Goal: Task Accomplishment & Management: Manage account settings

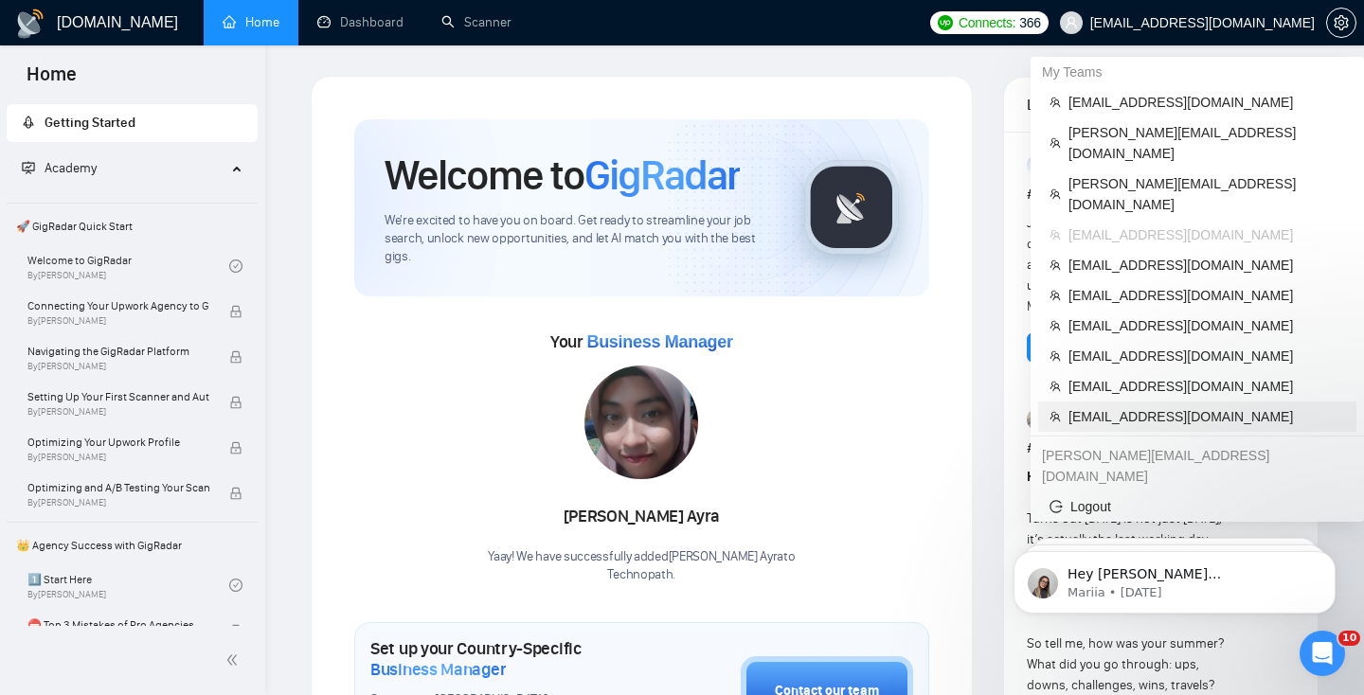
click at [1125, 406] on span "[EMAIL_ADDRESS][DOMAIN_NAME]" at bounding box center [1206, 416] width 277 height 21
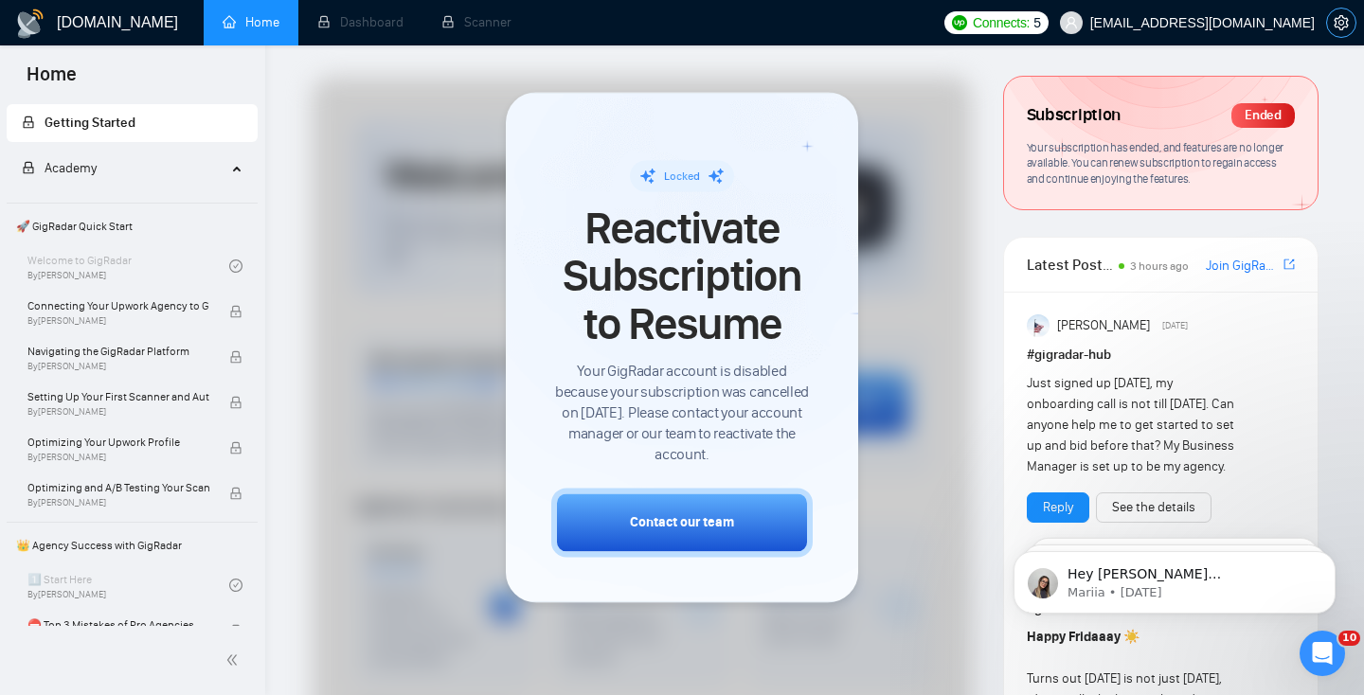
click at [1342, 22] on icon "setting" at bounding box center [1340, 22] width 15 height 15
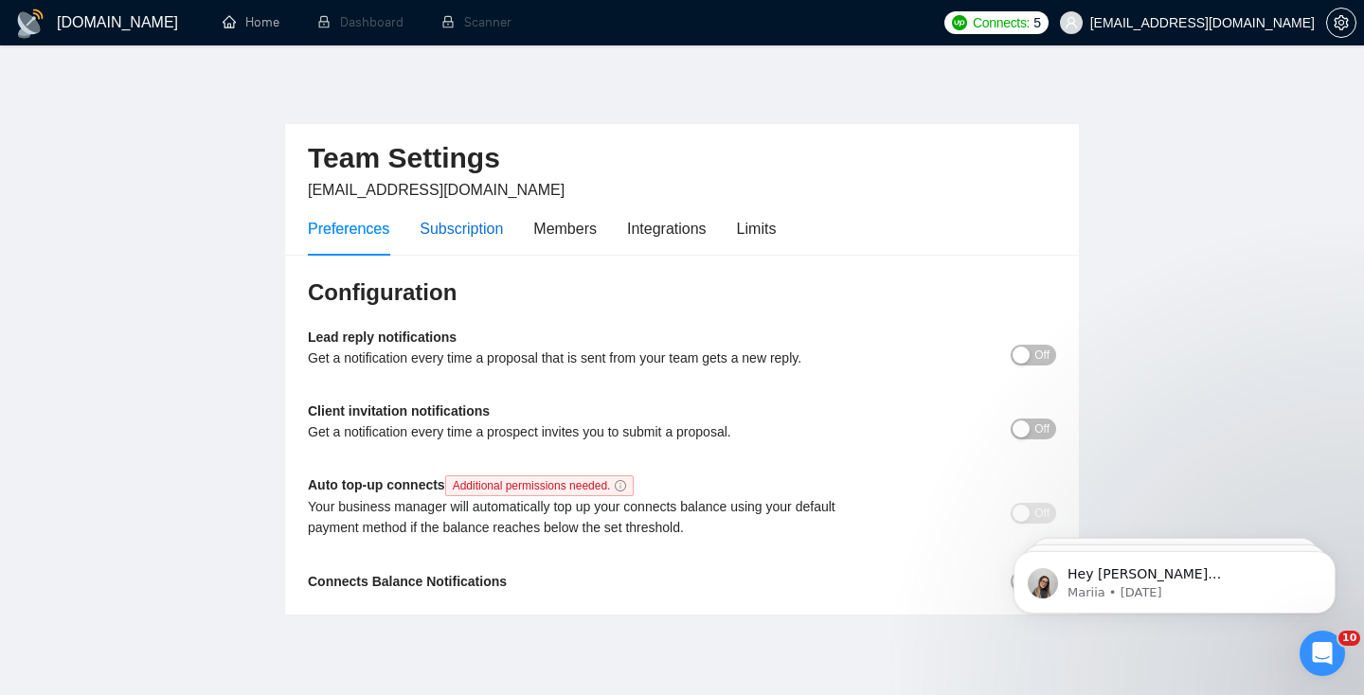
click at [477, 238] on div "Subscription" at bounding box center [461, 229] width 83 height 24
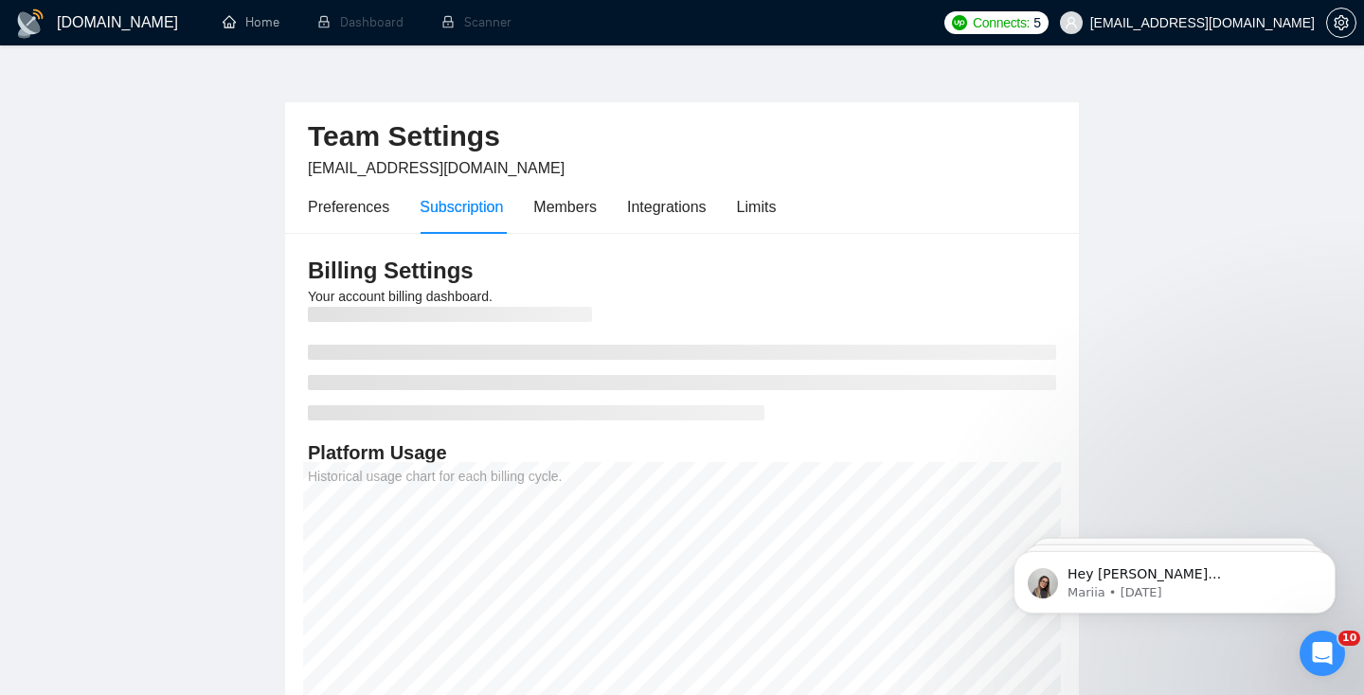
scroll to position [10, 0]
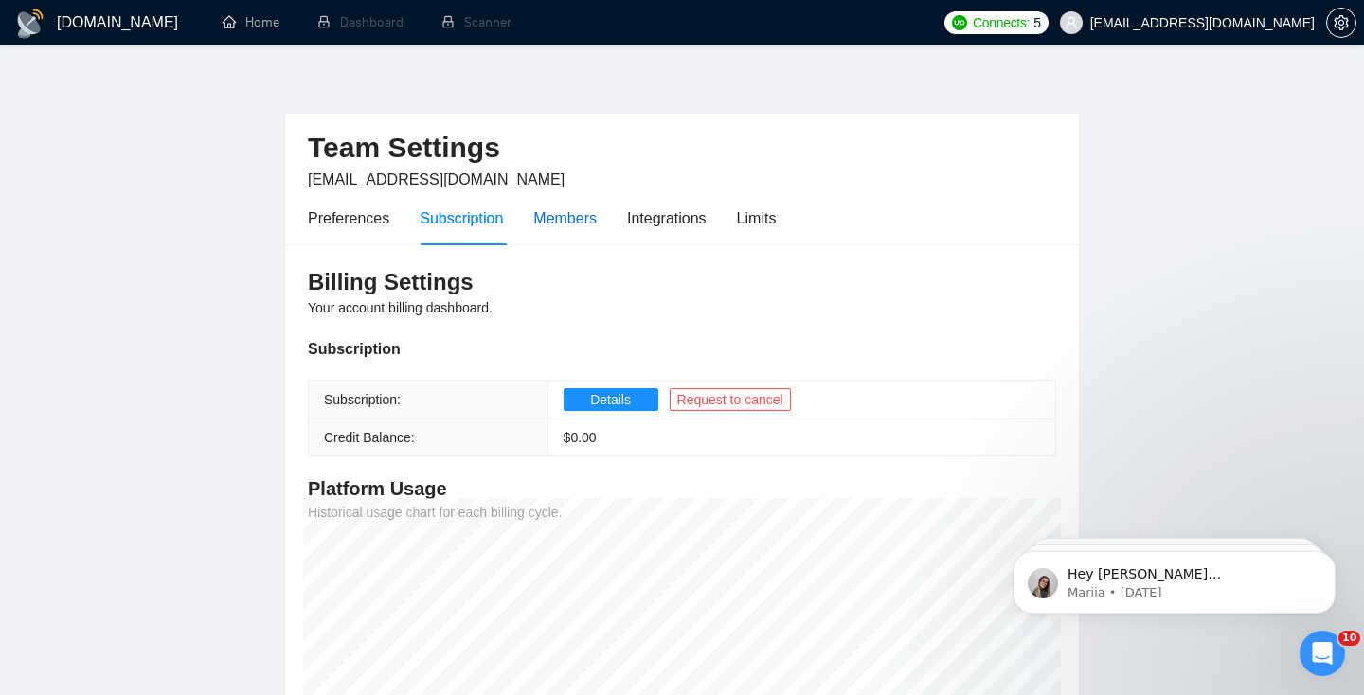
click at [567, 210] on div "Members" at bounding box center [564, 218] width 63 height 24
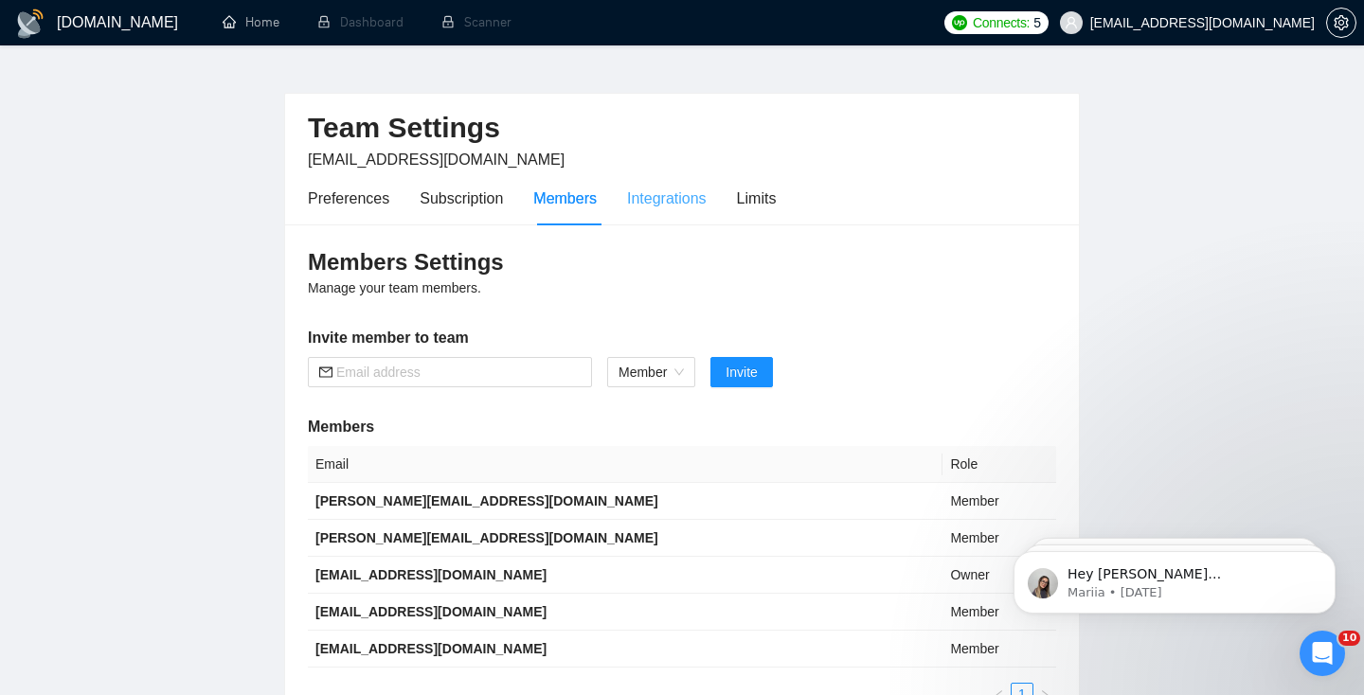
scroll to position [31, 0]
click at [673, 211] on div "Integrations" at bounding box center [667, 197] width 80 height 54
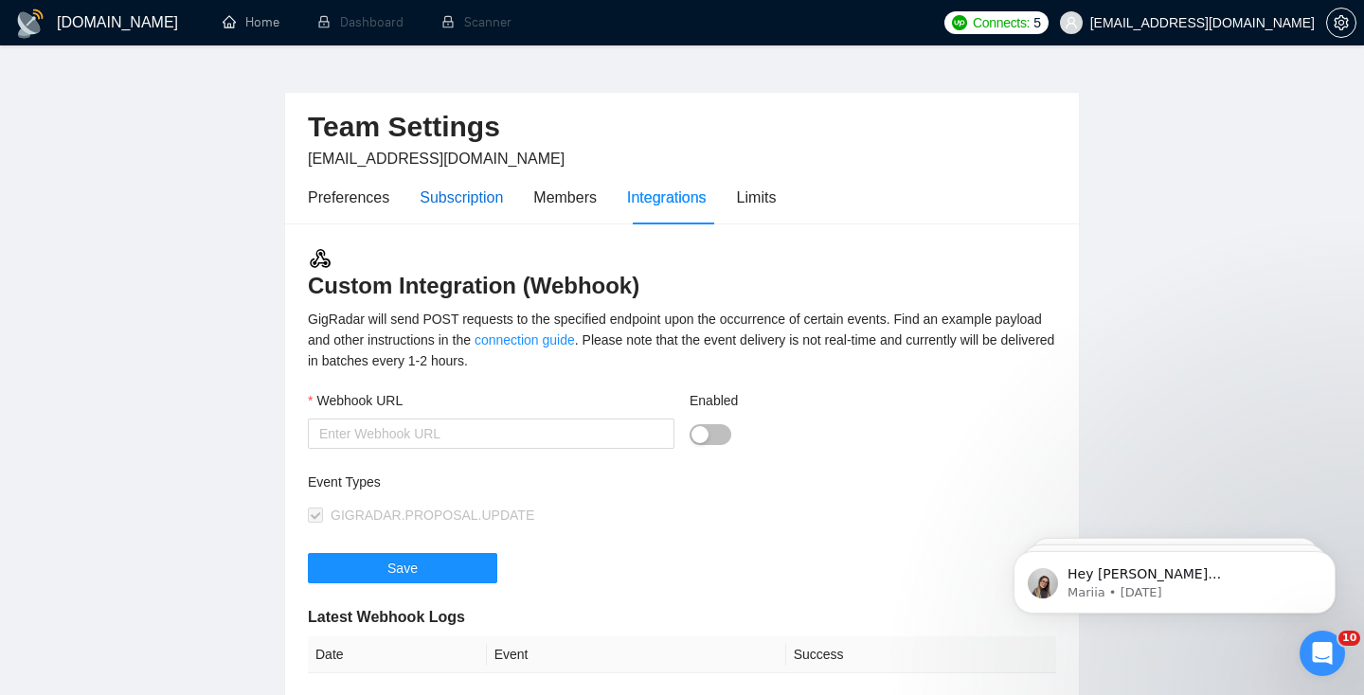
click at [459, 201] on div "Subscription" at bounding box center [461, 198] width 83 height 24
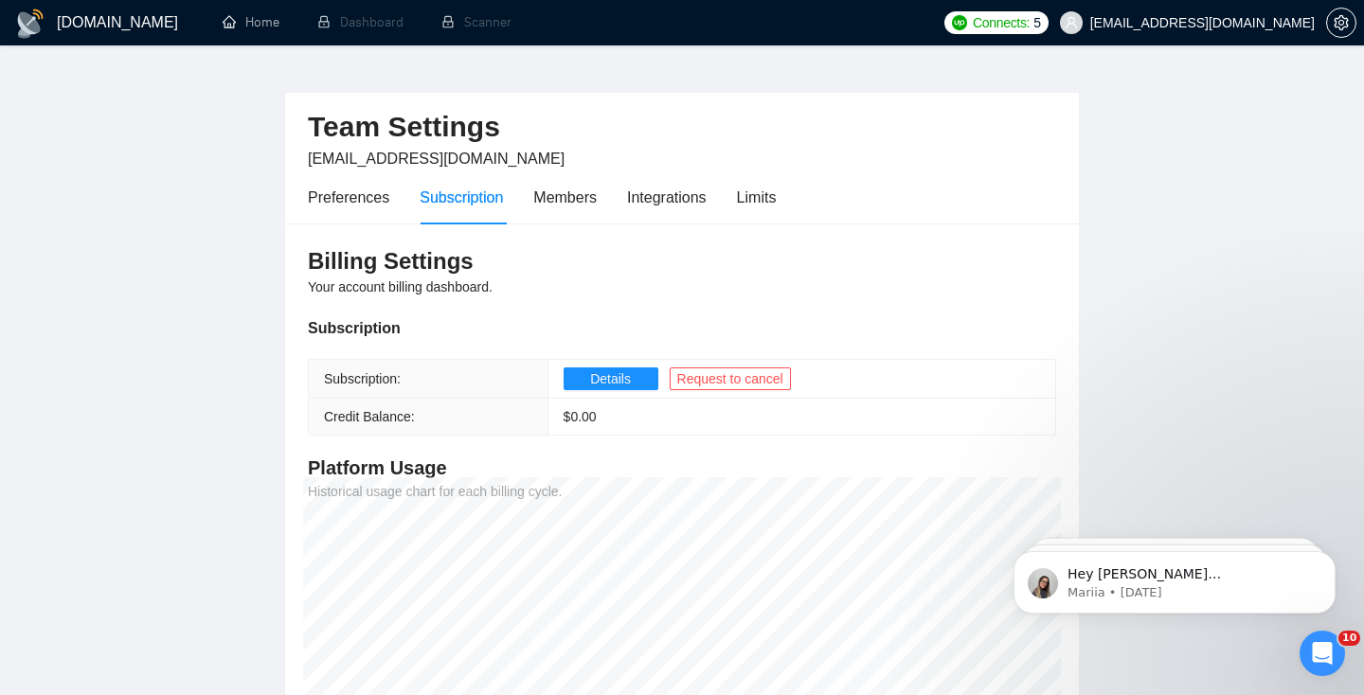
scroll to position [119, 0]
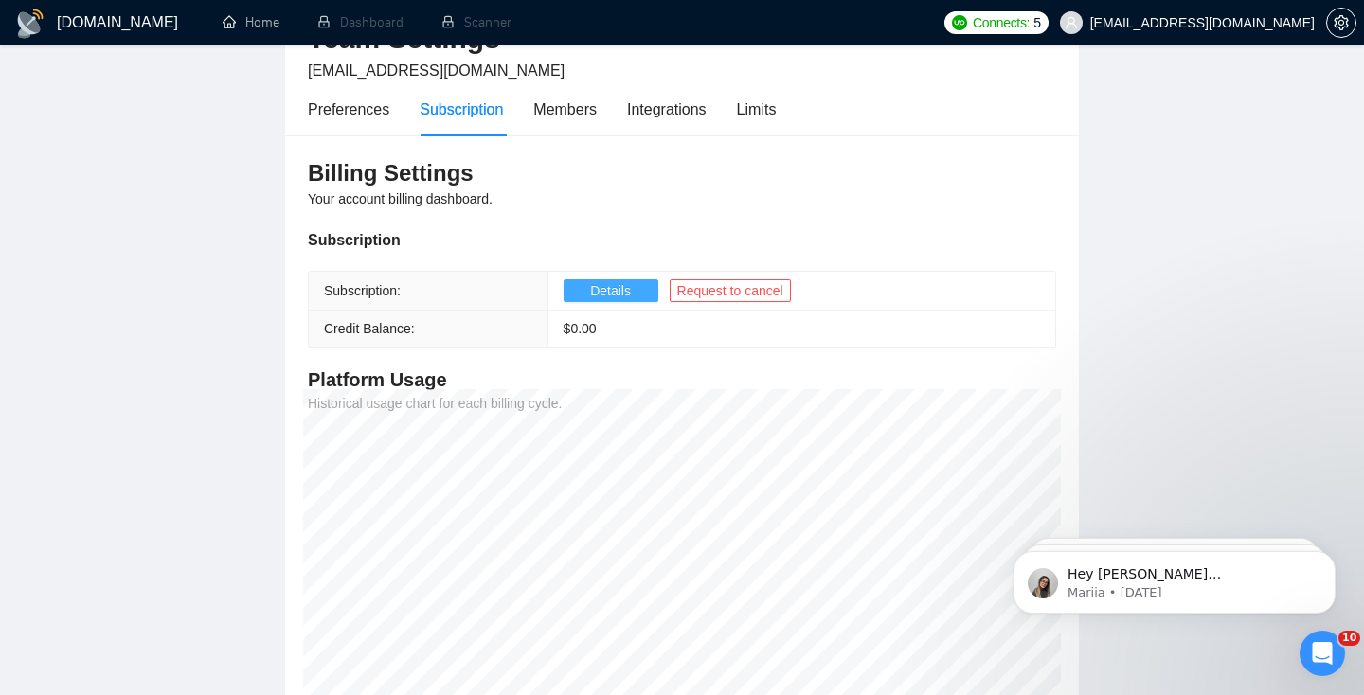
click at [612, 289] on span "Details" at bounding box center [610, 290] width 41 height 21
